Goal: Transaction & Acquisition: Purchase product/service

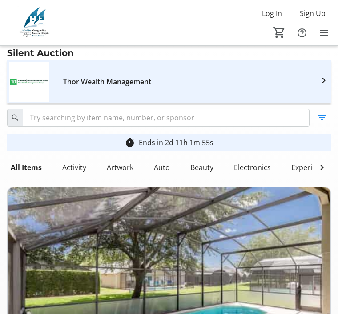
click at [276, 12] on span "Log In" at bounding box center [272, 13] width 20 height 11
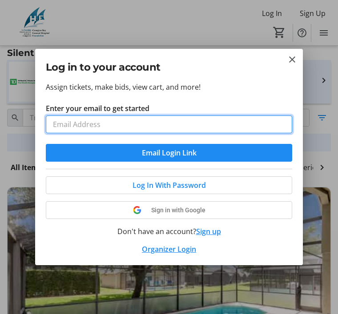
click at [116, 129] on input "Enter your email to get started" at bounding box center [169, 125] width 247 height 18
type input "[EMAIL_ADDRESS][DOMAIN_NAME]"
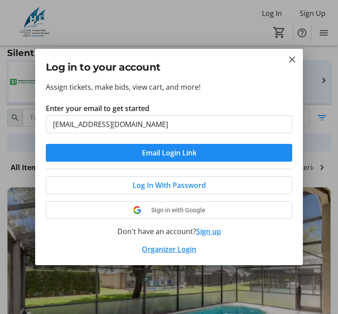
click at [186, 184] on span "Log In With Password" at bounding box center [169, 185] width 73 height 11
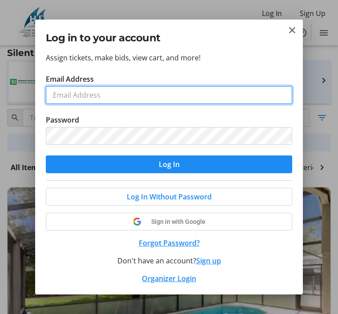
click at [75, 94] on input "Email Address" at bounding box center [169, 95] width 247 height 18
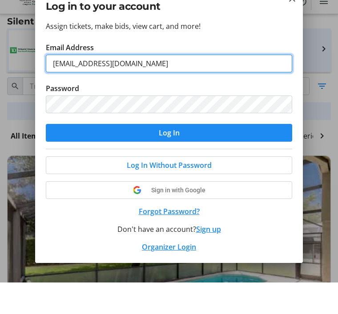
type input "[EMAIL_ADDRESS][DOMAIN_NAME]"
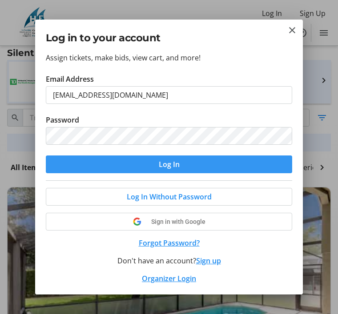
click at [210, 166] on span "submit" at bounding box center [169, 164] width 247 height 21
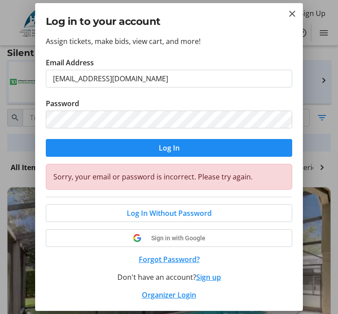
click at [175, 261] on button "Forgot Password?" at bounding box center [169, 259] width 247 height 11
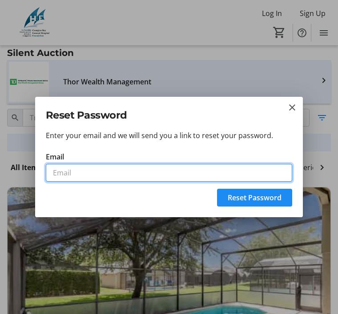
click at [78, 179] on input "Email" at bounding box center [169, 173] width 247 height 18
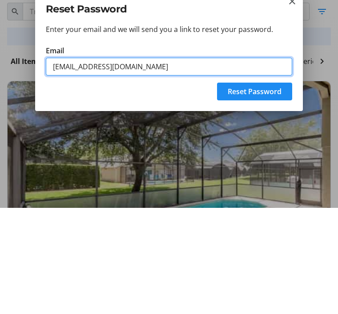
type input "[EMAIL_ADDRESS][DOMAIN_NAME]"
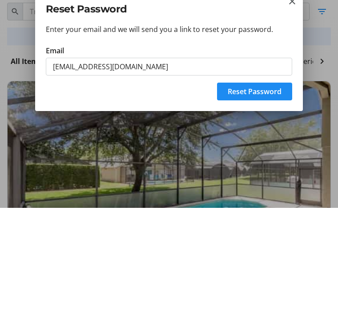
click at [265, 193] on span "Reset Password" at bounding box center [255, 198] width 54 height 11
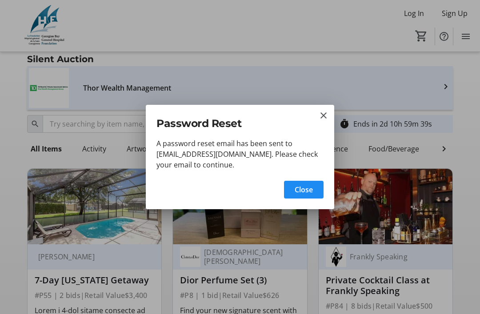
click at [328, 112] on mat-icon "Close" at bounding box center [323, 115] width 11 height 11
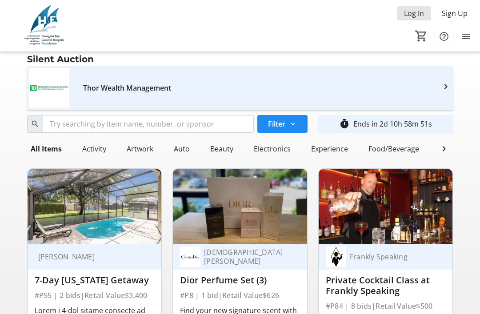
click at [338, 12] on span "Log In" at bounding box center [414, 13] width 20 height 11
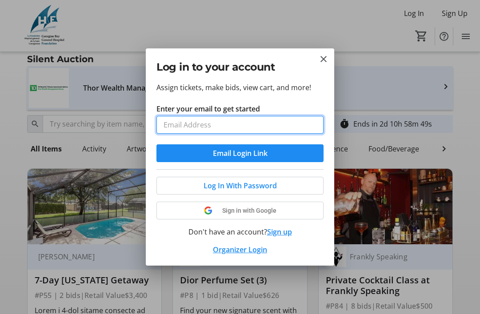
click at [213, 126] on input "Enter your email to get started" at bounding box center [240, 125] width 167 height 18
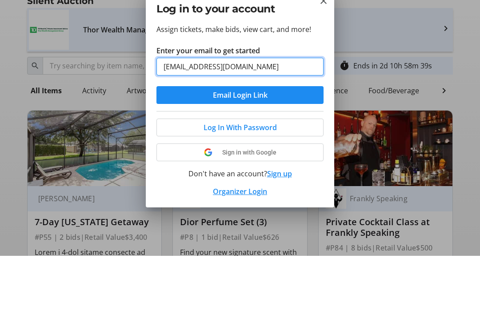
type input "[EMAIL_ADDRESS][DOMAIN_NAME]"
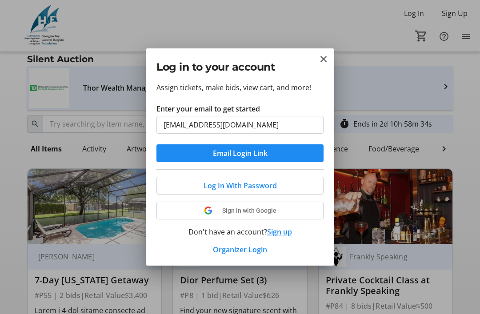
click at [262, 186] on span "Log In With Password" at bounding box center [240, 186] width 73 height 11
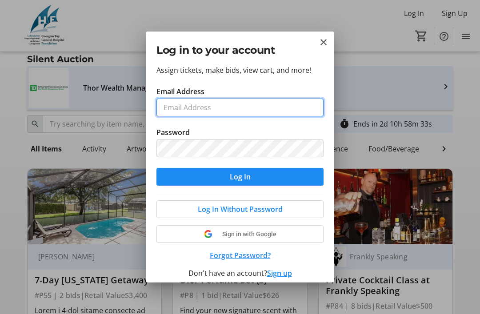
click at [199, 107] on input "Email Address" at bounding box center [240, 108] width 167 height 18
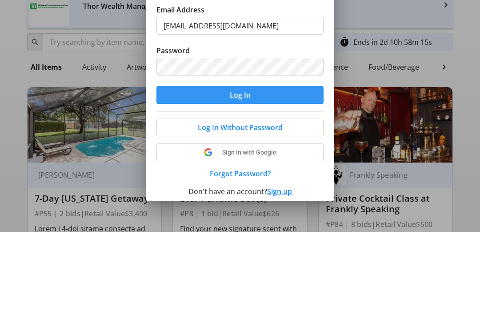
click at [278, 166] on span "submit" at bounding box center [240, 176] width 167 height 21
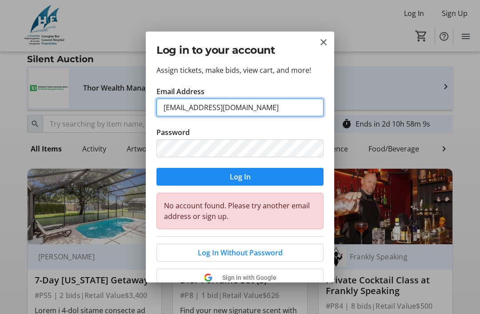
click at [188, 111] on input "[EMAIL_ADDRESS][DOMAIN_NAME]" at bounding box center [240, 108] width 167 height 18
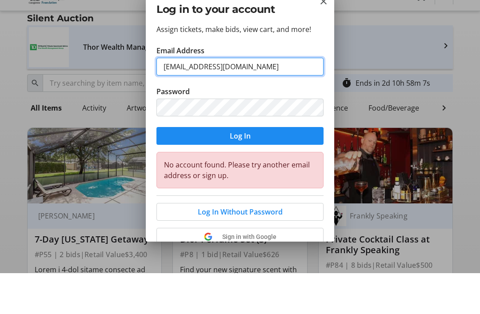
click at [189, 99] on input "[EMAIL_ADDRESS][DOMAIN_NAME]" at bounding box center [240, 108] width 167 height 18
click at [183, 99] on input "[EMAIL_ADDRESS][DOMAIN_NAME]" at bounding box center [240, 108] width 167 height 18
click at [186, 99] on input "[EMAIL_ADDRESS][DOMAIN_NAME]" at bounding box center [240, 108] width 167 height 18
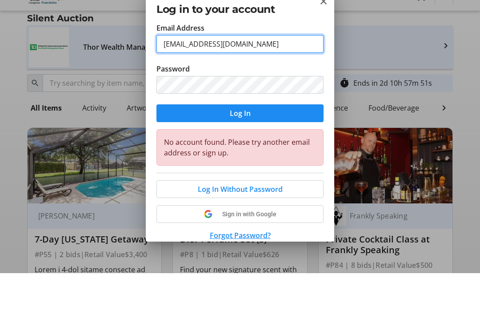
scroll to position [20, 0]
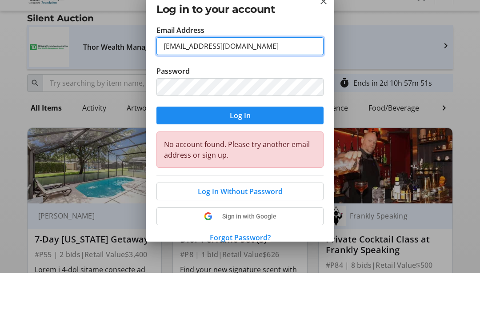
type input "[EMAIL_ADDRESS][DOMAIN_NAME]"
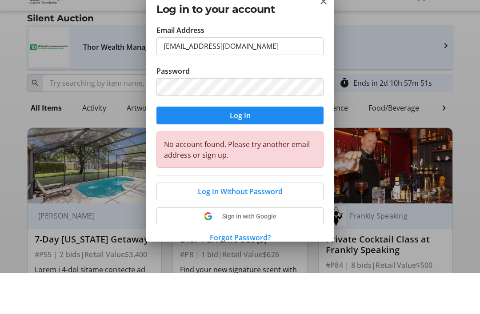
click at [270, 146] on span "submit" at bounding box center [240, 156] width 167 height 21
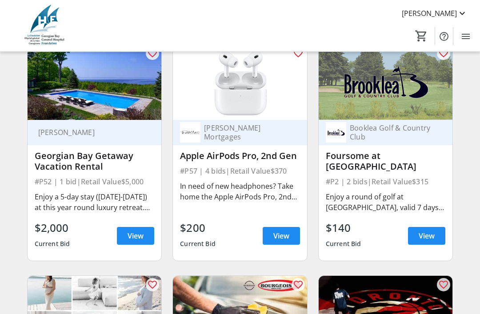
scroll to position [588, 0]
click at [338, 233] on span "View" at bounding box center [427, 236] width 16 height 11
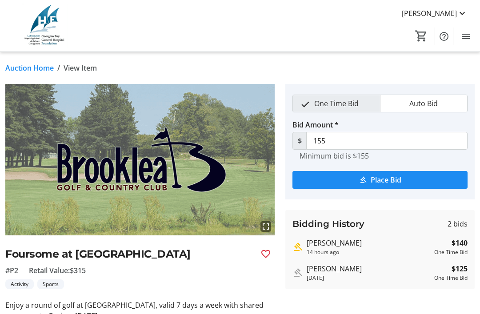
click at [338, 180] on span "Place Bid" at bounding box center [386, 180] width 31 height 11
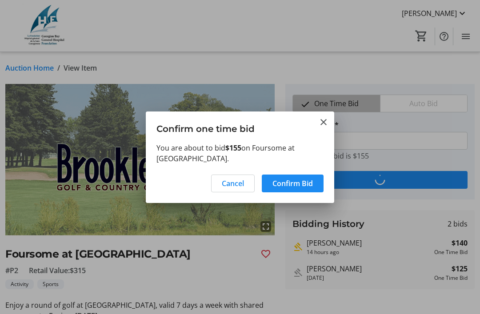
click at [296, 181] on span "Confirm Bid" at bounding box center [293, 183] width 40 height 11
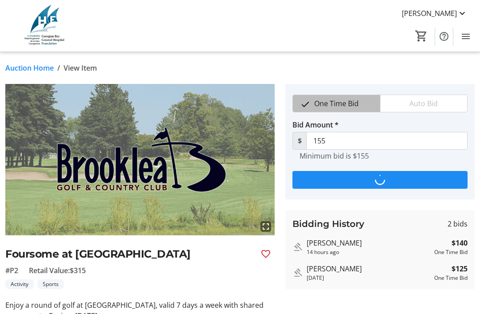
type input "170"
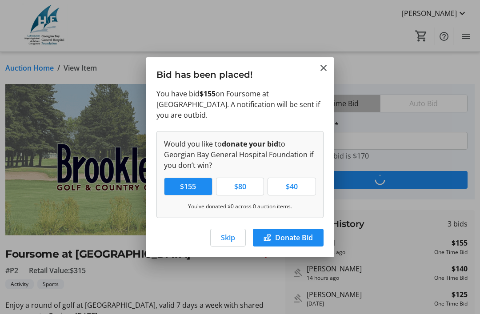
click at [232, 234] on span "Skip" at bounding box center [228, 238] width 14 height 11
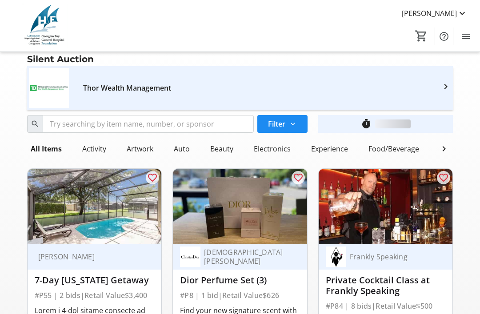
scroll to position [588, 0]
